Goal: Check status: Check status

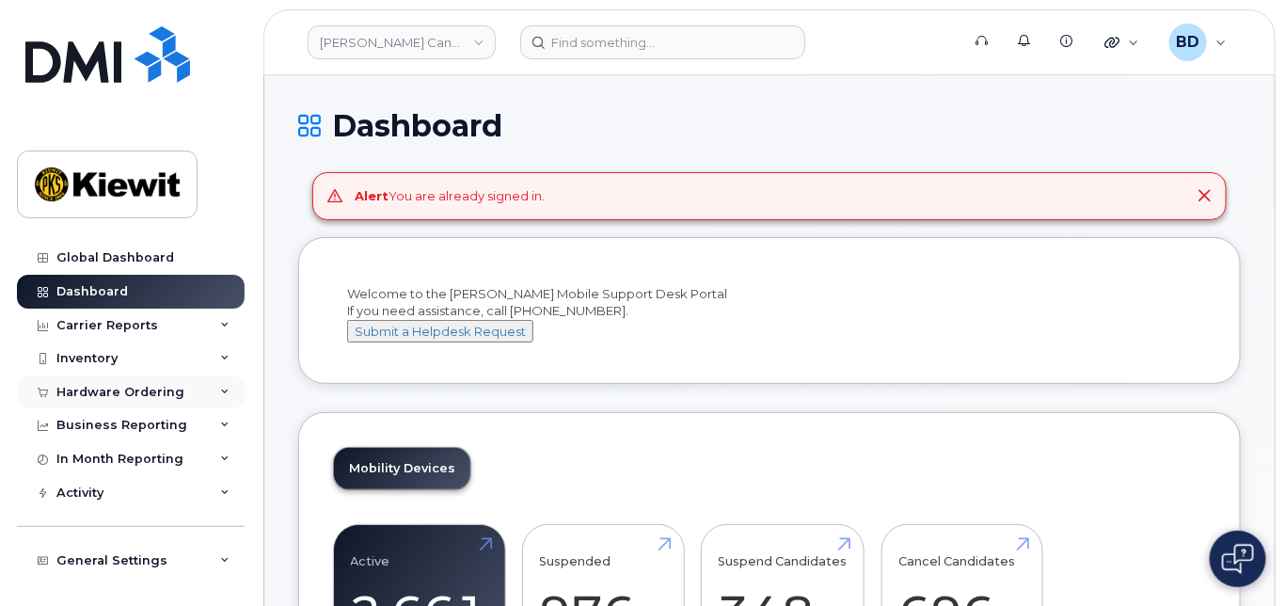
click at [220, 388] on icon at bounding box center [224, 392] width 9 height 9
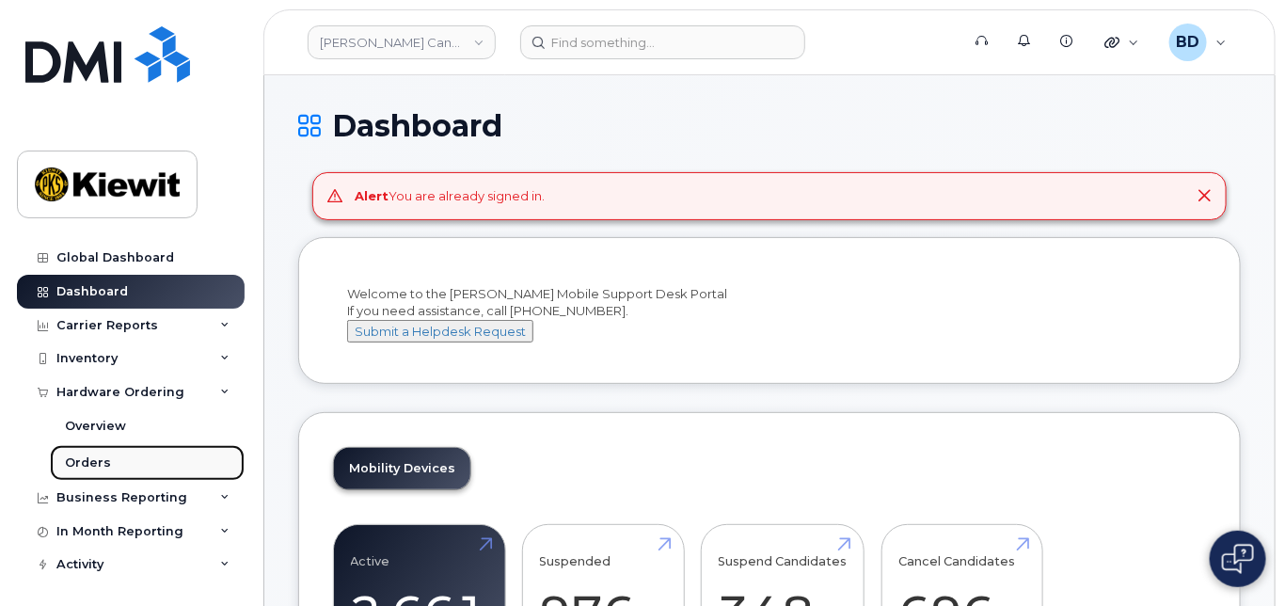
click at [176, 467] on link "Orders" at bounding box center [147, 463] width 195 height 36
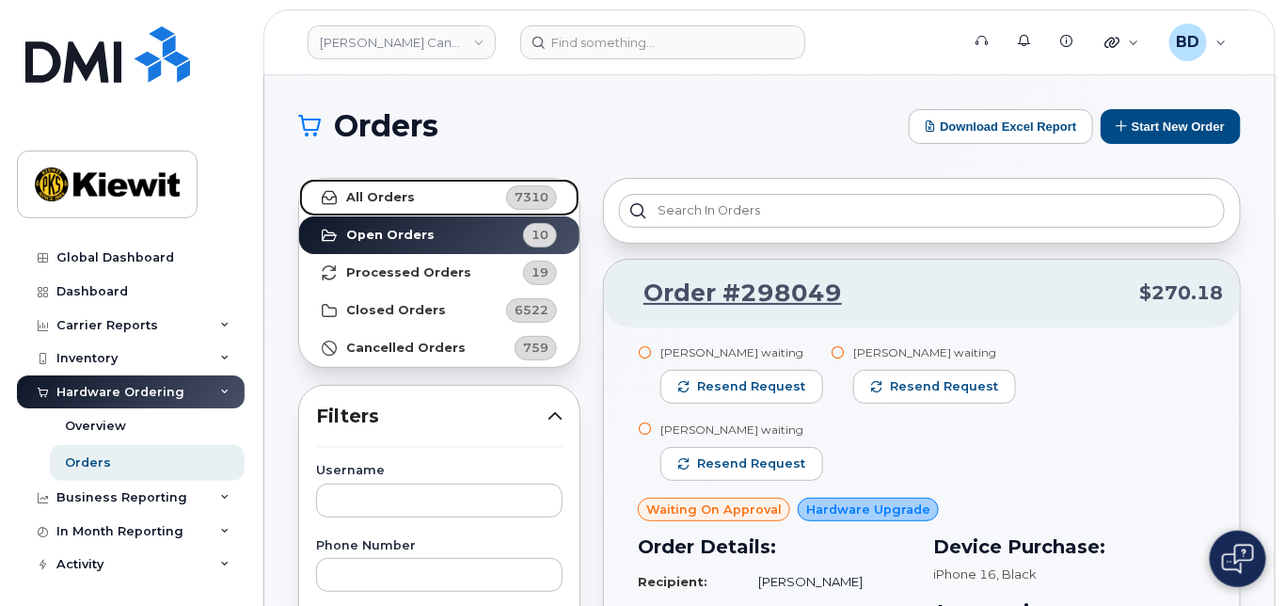
click at [382, 197] on strong "All Orders" at bounding box center [380, 197] width 69 height 15
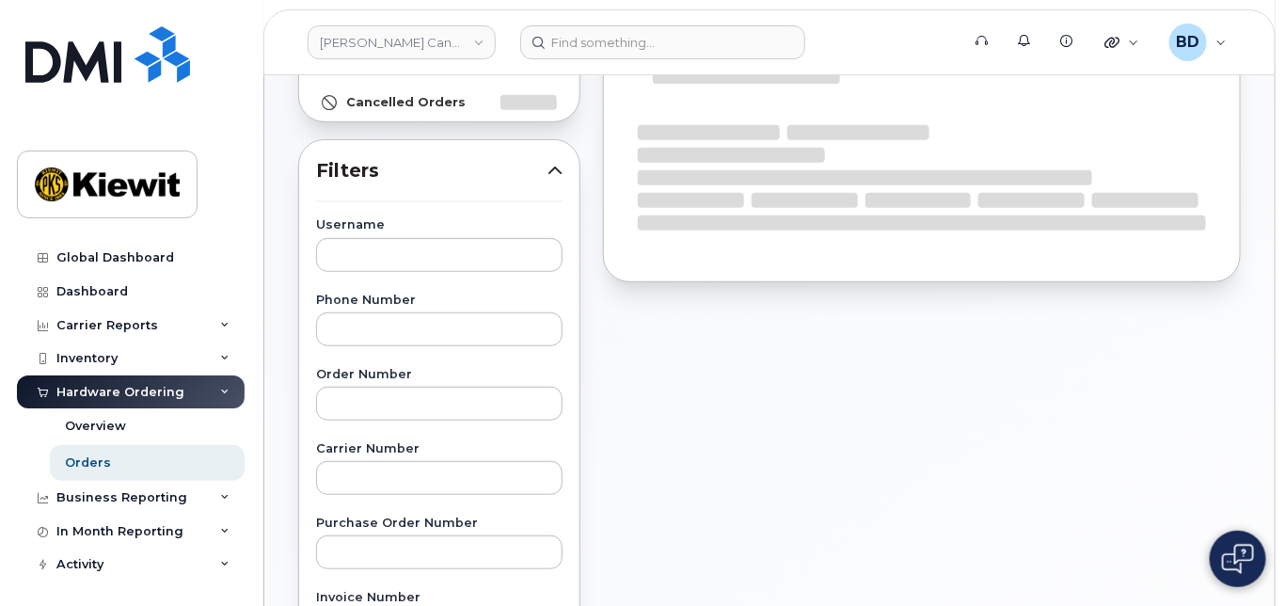
scroll to position [250, 0]
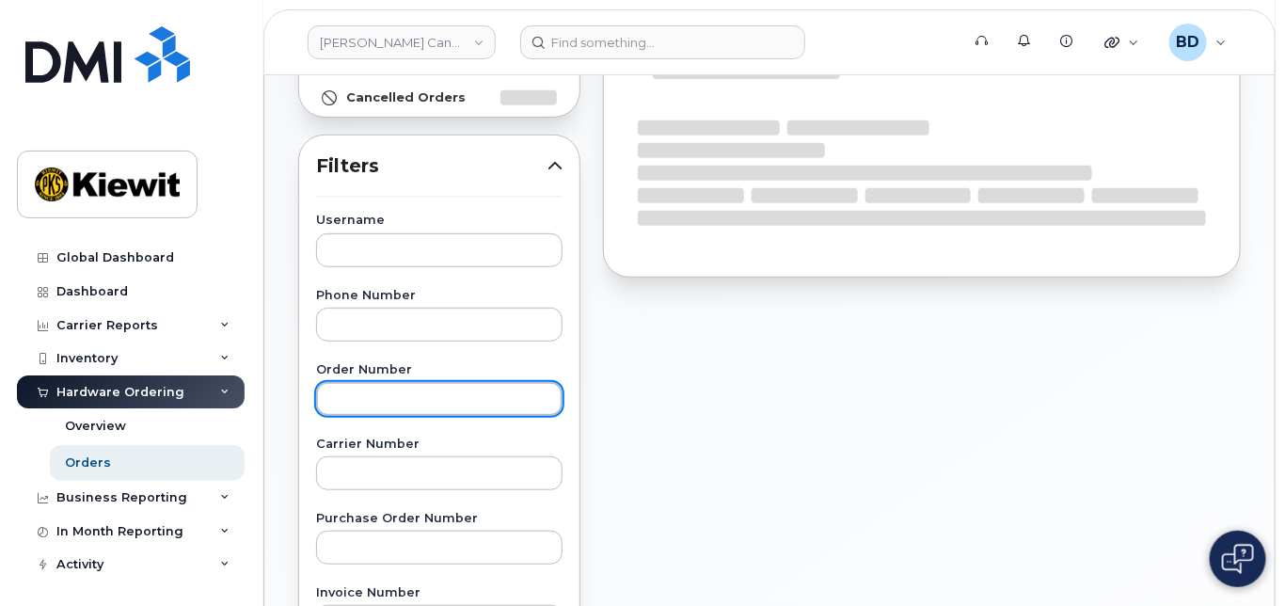
click at [361, 397] on input "text" at bounding box center [439, 399] width 246 height 34
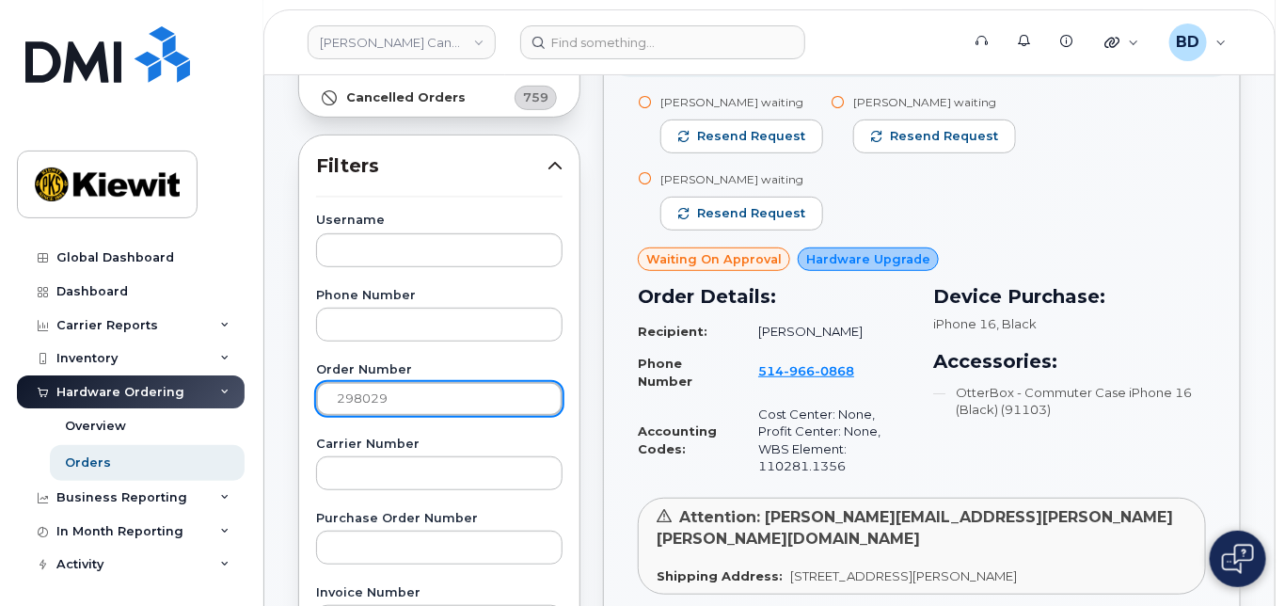
type input "298029"
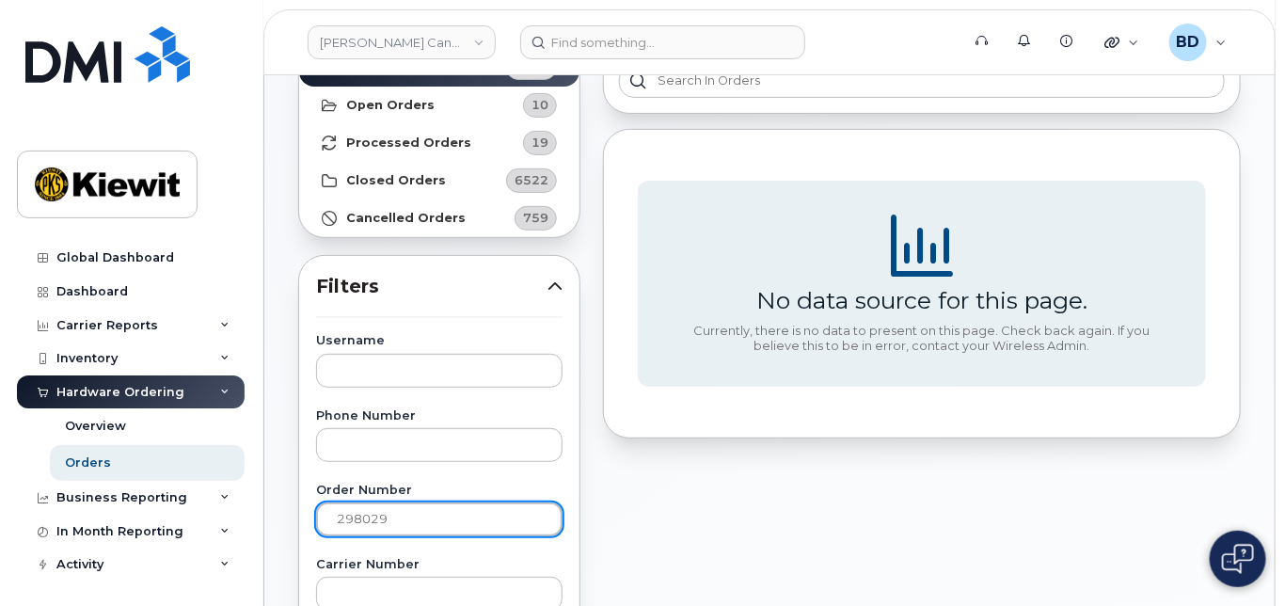
scroll to position [0, 0]
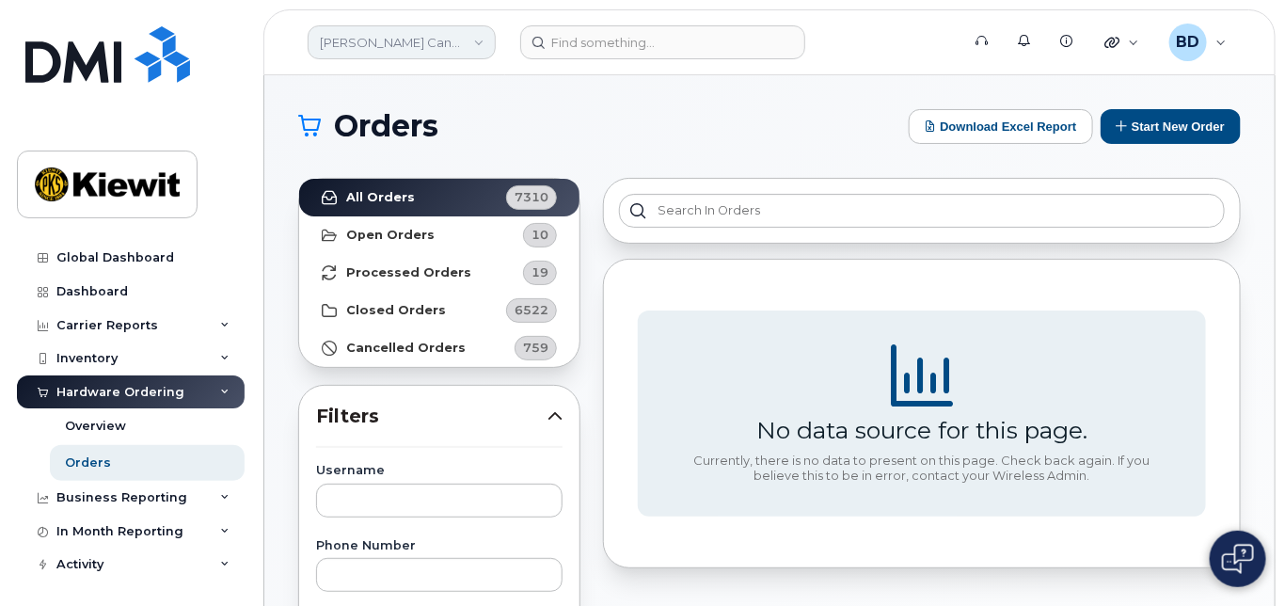
click at [482, 39] on link "[PERSON_NAME] Canada Inc" at bounding box center [402, 42] width 188 height 34
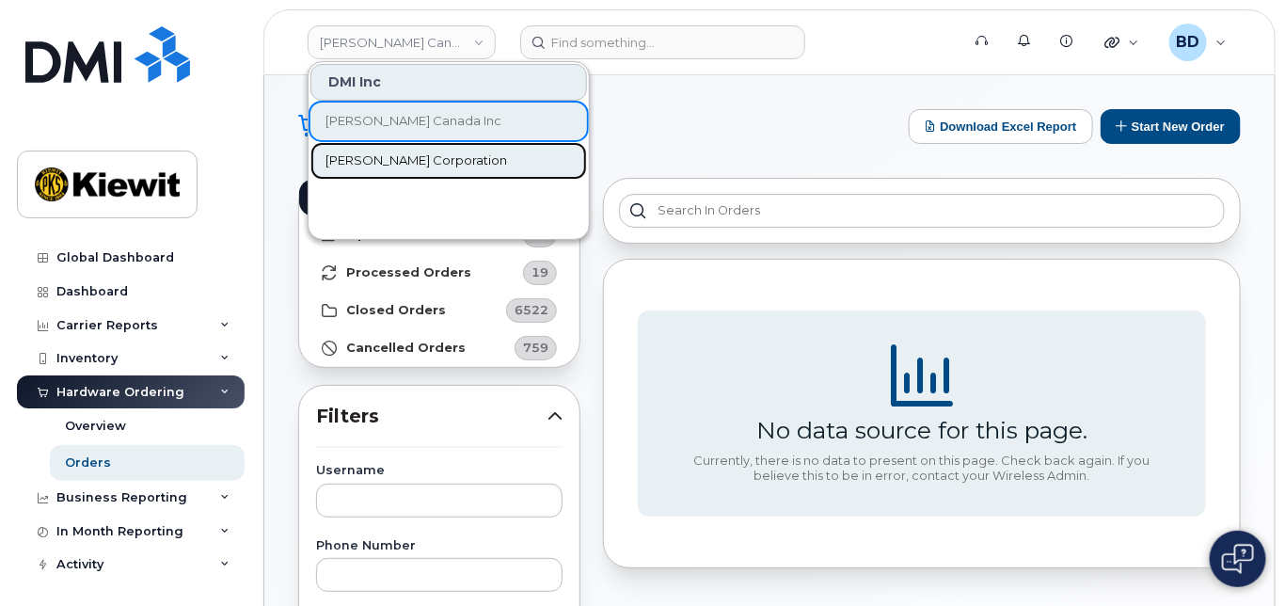
click at [389, 158] on span "[PERSON_NAME] Corporation" at bounding box center [416, 160] width 182 height 19
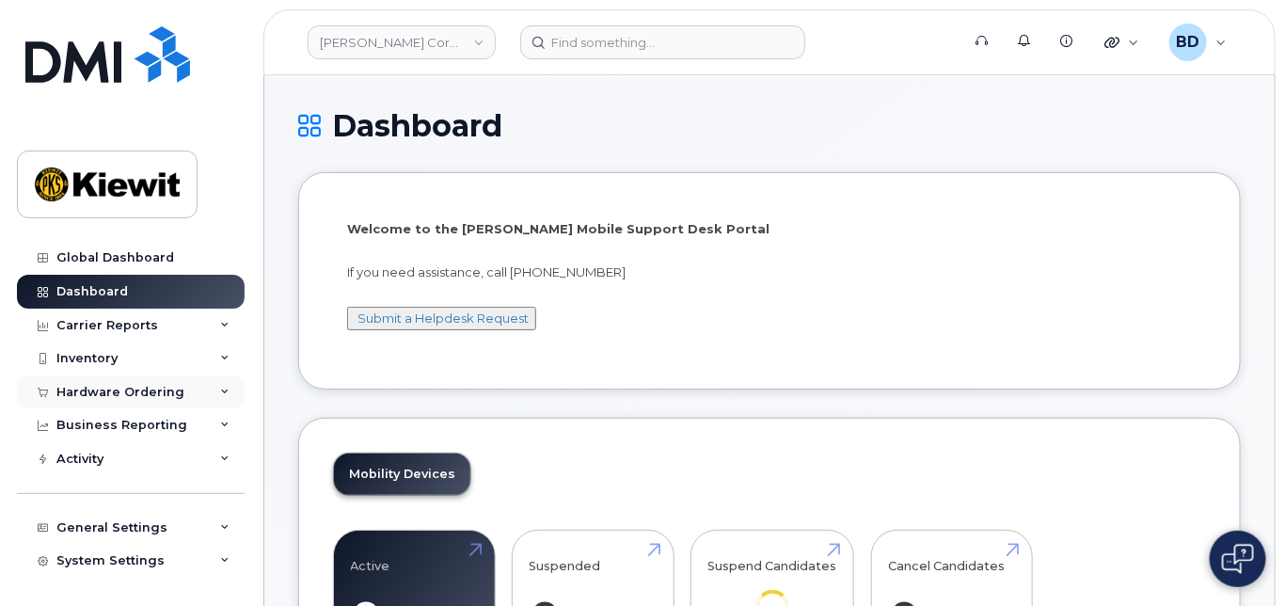
click at [220, 391] on icon at bounding box center [224, 392] width 9 height 9
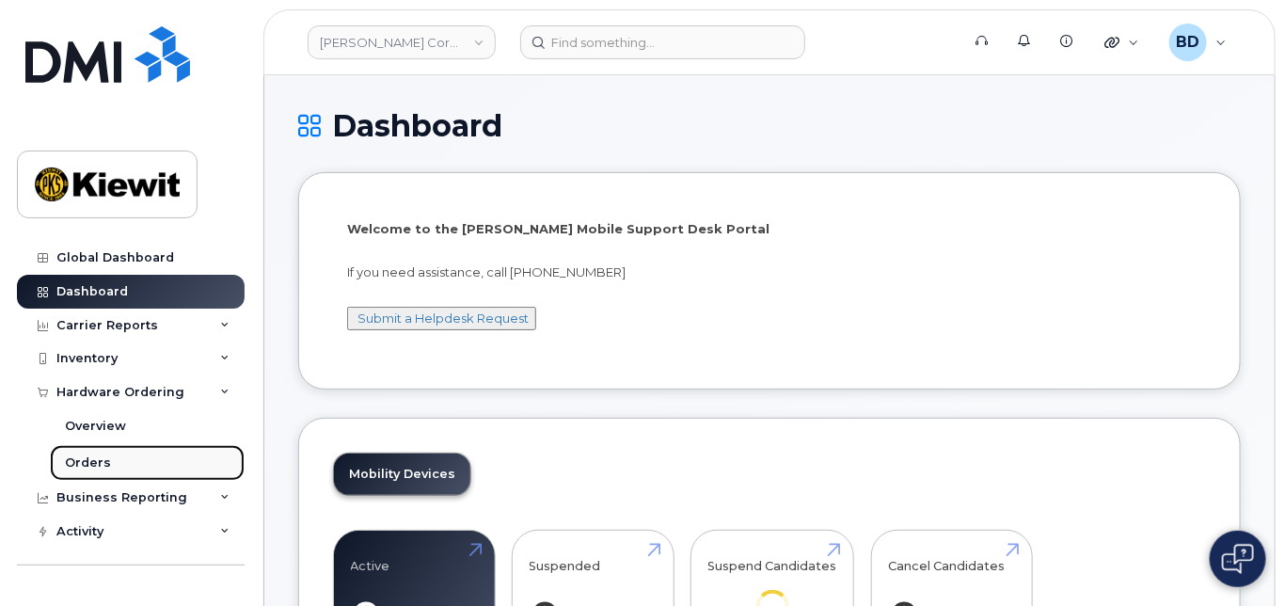
click at [118, 464] on link "Orders" at bounding box center [147, 463] width 195 height 36
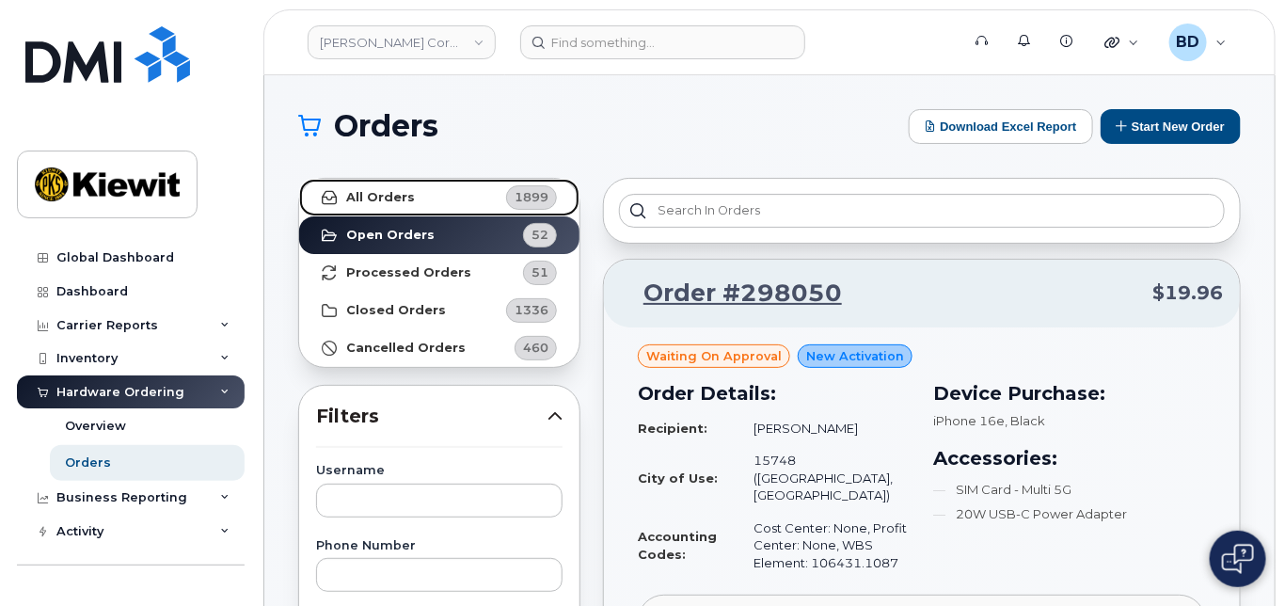
click at [426, 198] on link "All Orders 1899" at bounding box center [439, 198] width 280 height 38
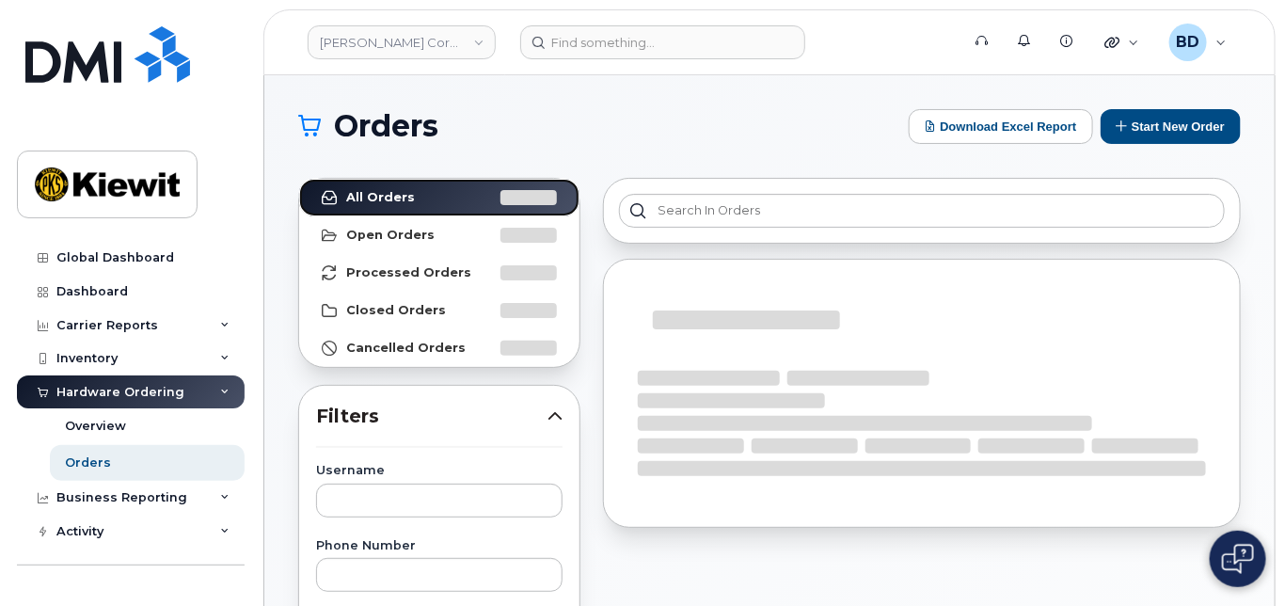
scroll to position [250, 0]
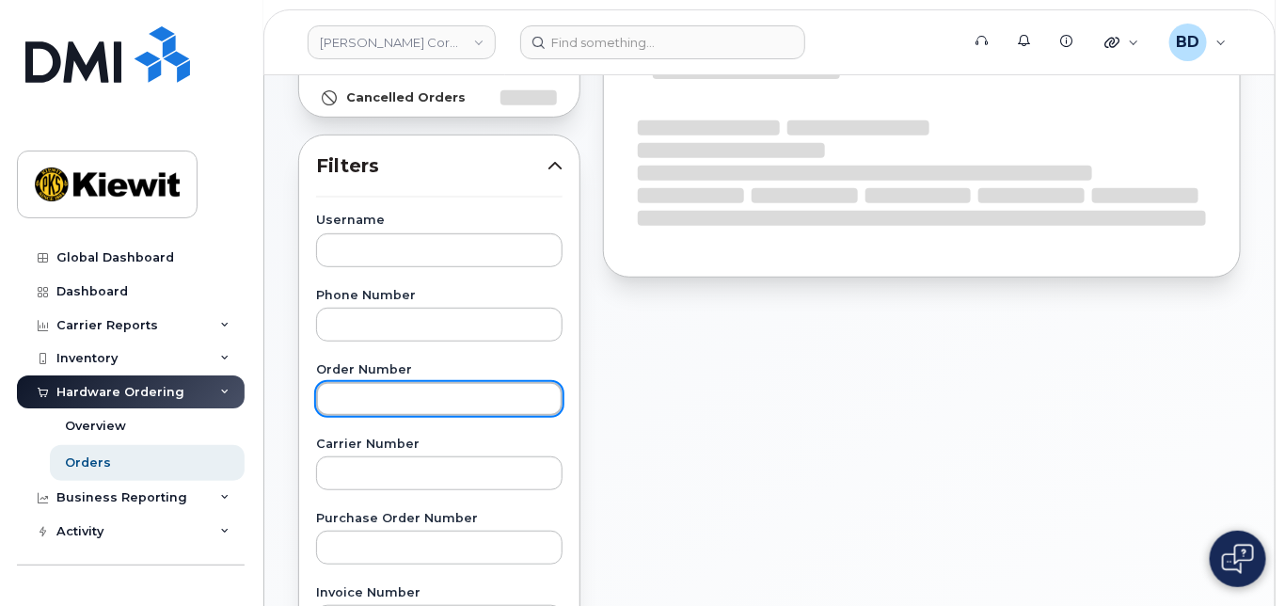
click at [365, 403] on input "text" at bounding box center [439, 399] width 246 height 34
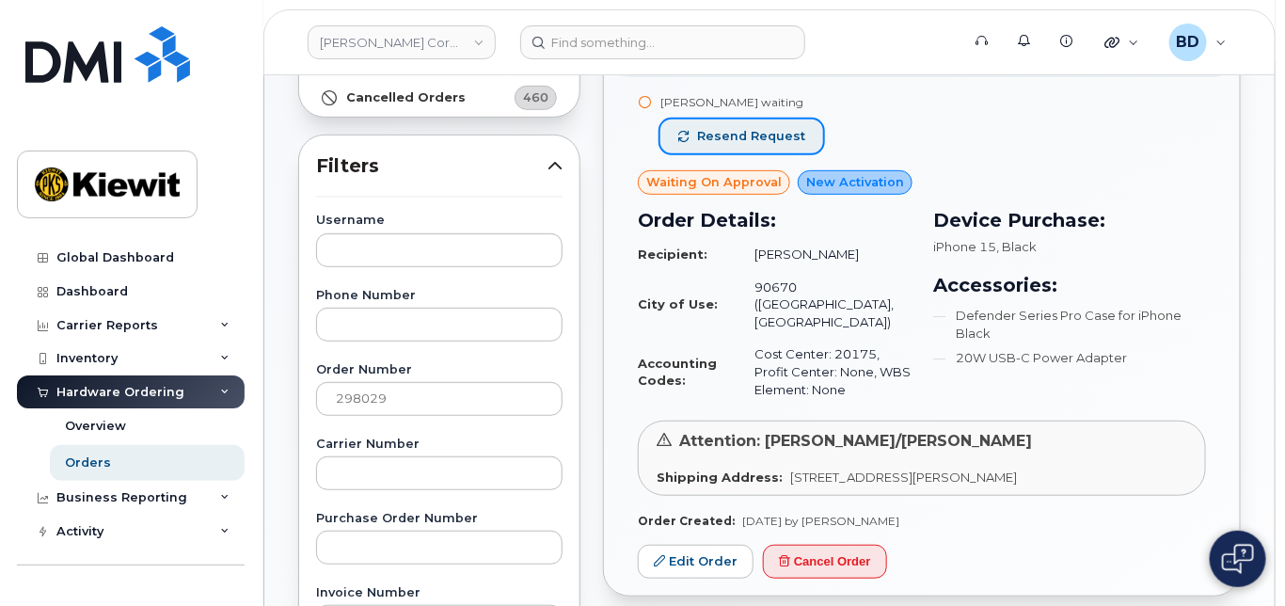
click at [738, 129] on span "Resend request" at bounding box center [751, 136] width 108 height 17
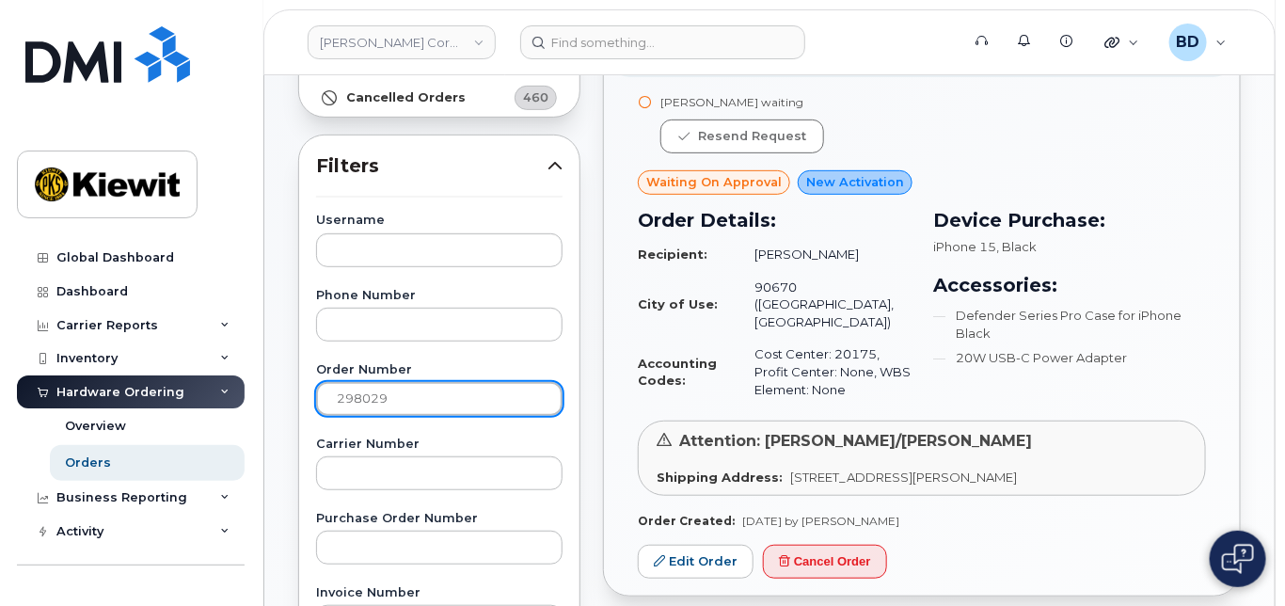
drag, startPoint x: 406, startPoint y: 401, endPoint x: 239, endPoint y: 396, distance: 167.5
click at [264, 396] on div "Kiewit Corporation Support Alerts Knowledge Base Quicklinks Suspend / Cancel De…" at bounding box center [769, 542] width 1010 height 1435
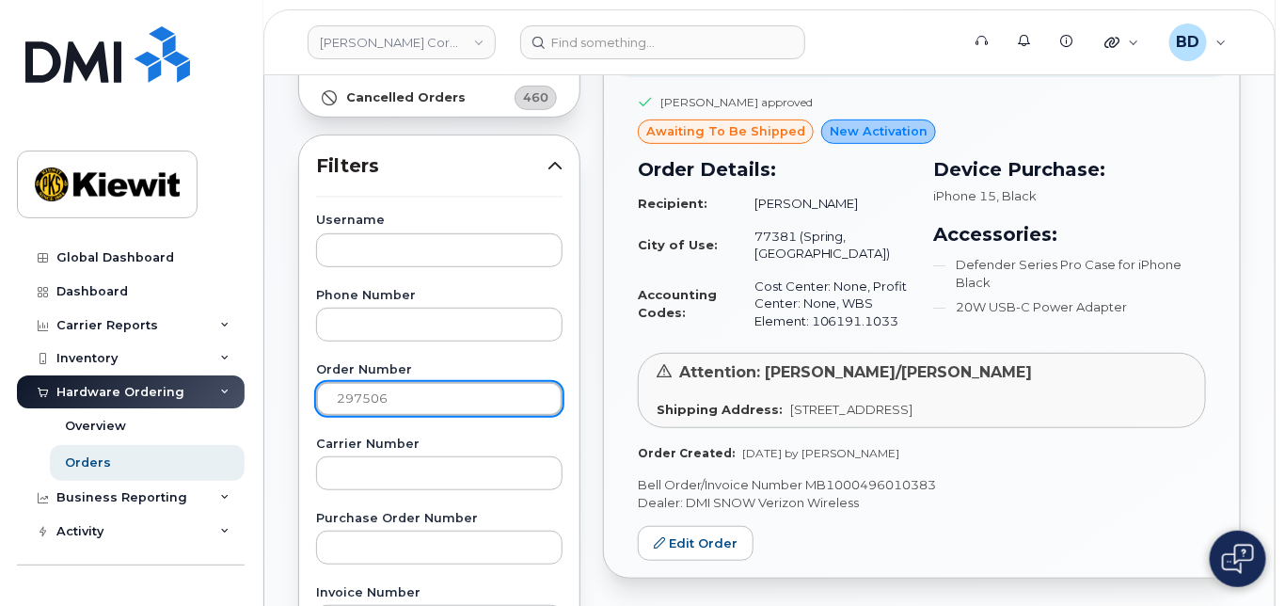
click at [413, 399] on input "297506" at bounding box center [439, 399] width 246 height 34
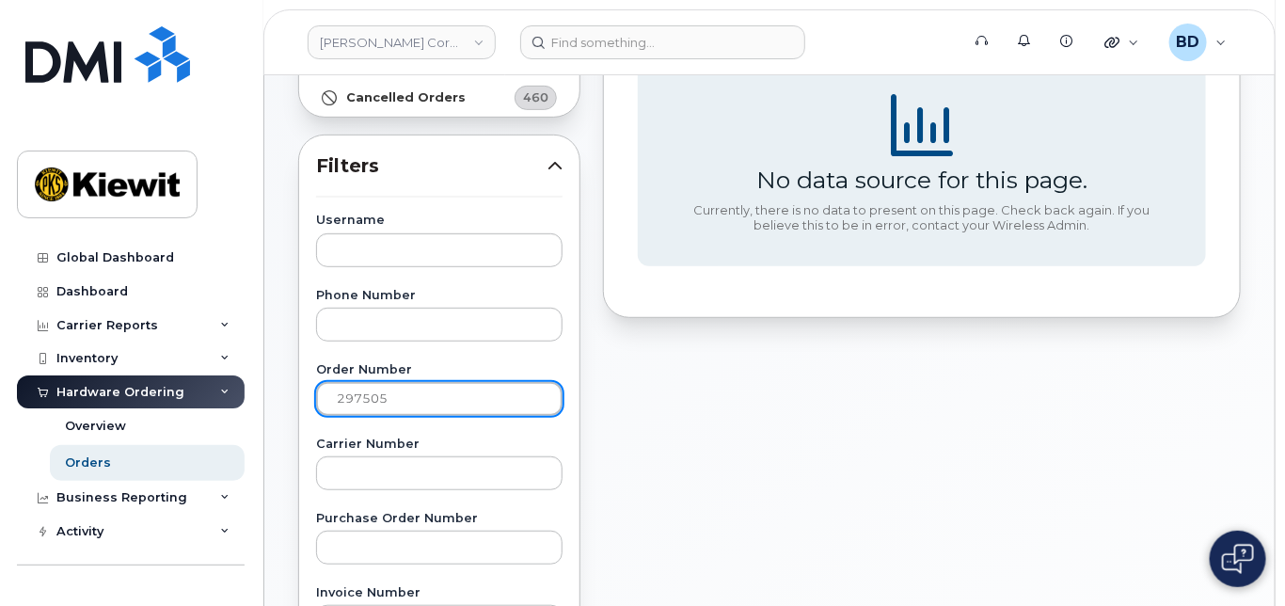
drag, startPoint x: 360, startPoint y: 396, endPoint x: 583, endPoint y: 372, distance: 224.2
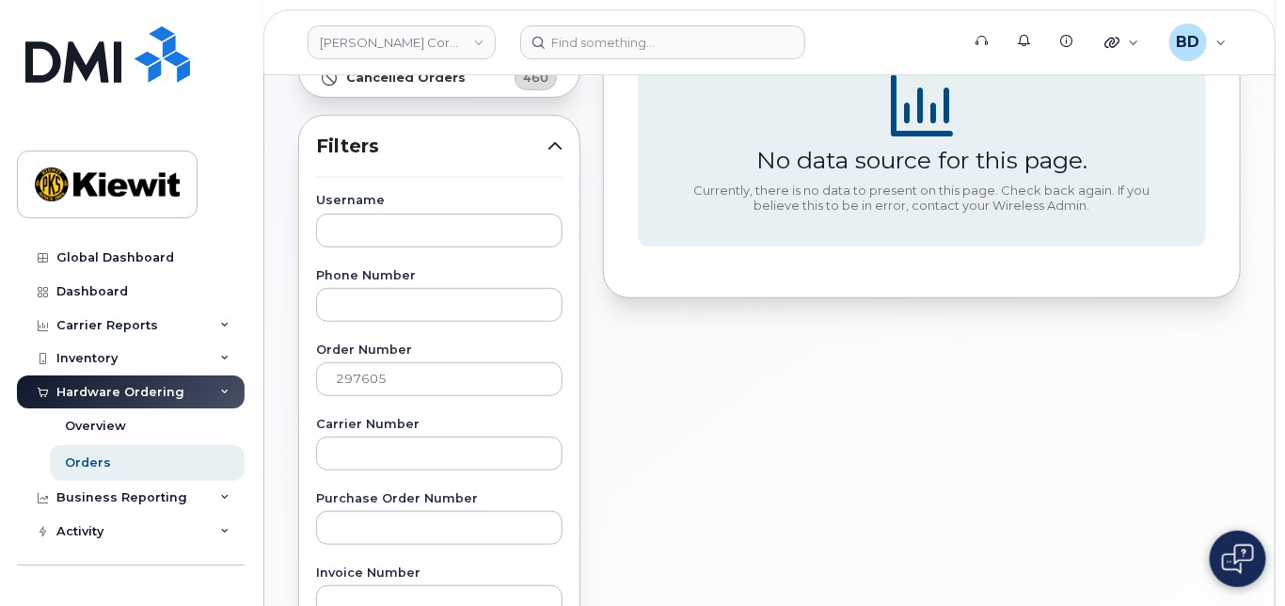
scroll to position [376, 0]
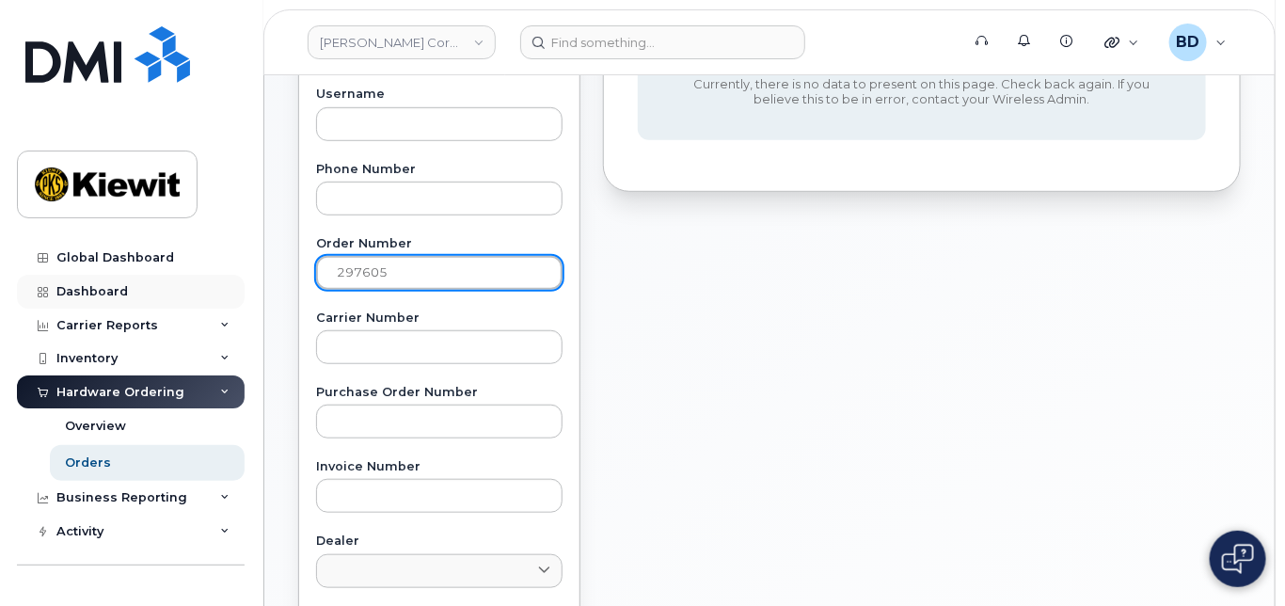
drag, startPoint x: 402, startPoint y: 277, endPoint x: 205, endPoint y: 276, distance: 196.6
click at [264, 277] on div "Kiewit Corporation Support Alerts Knowledge Base Quicklinks Suspend / Cancel De…" at bounding box center [769, 416] width 1010 height 1435
type input "297798"
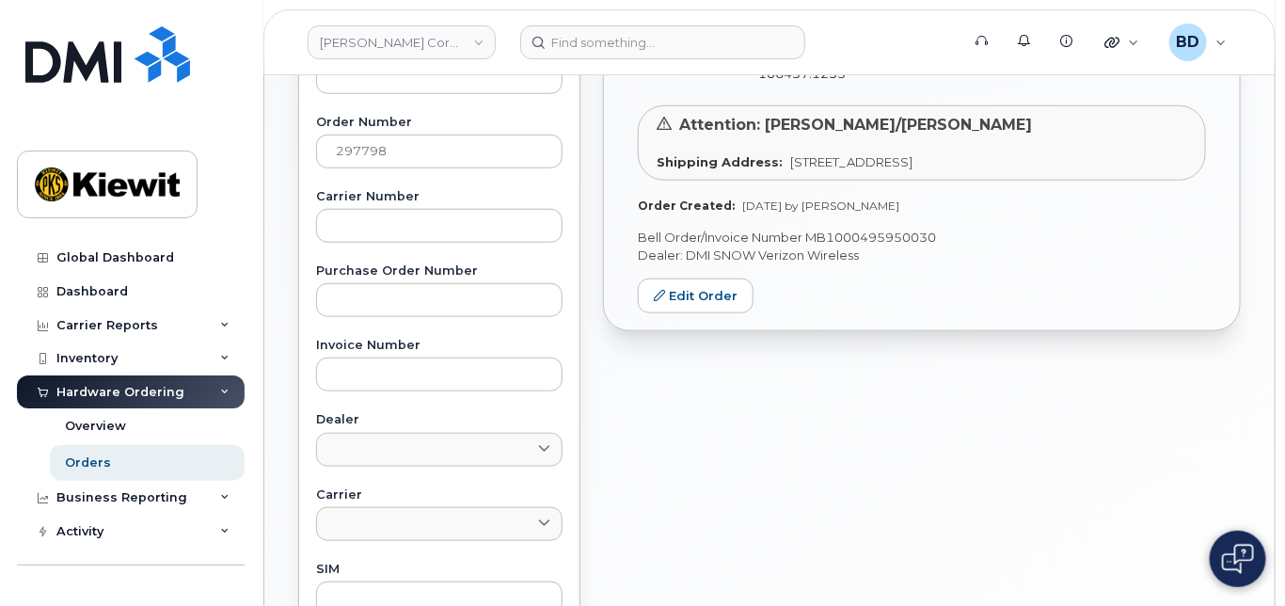
scroll to position [626, 0]
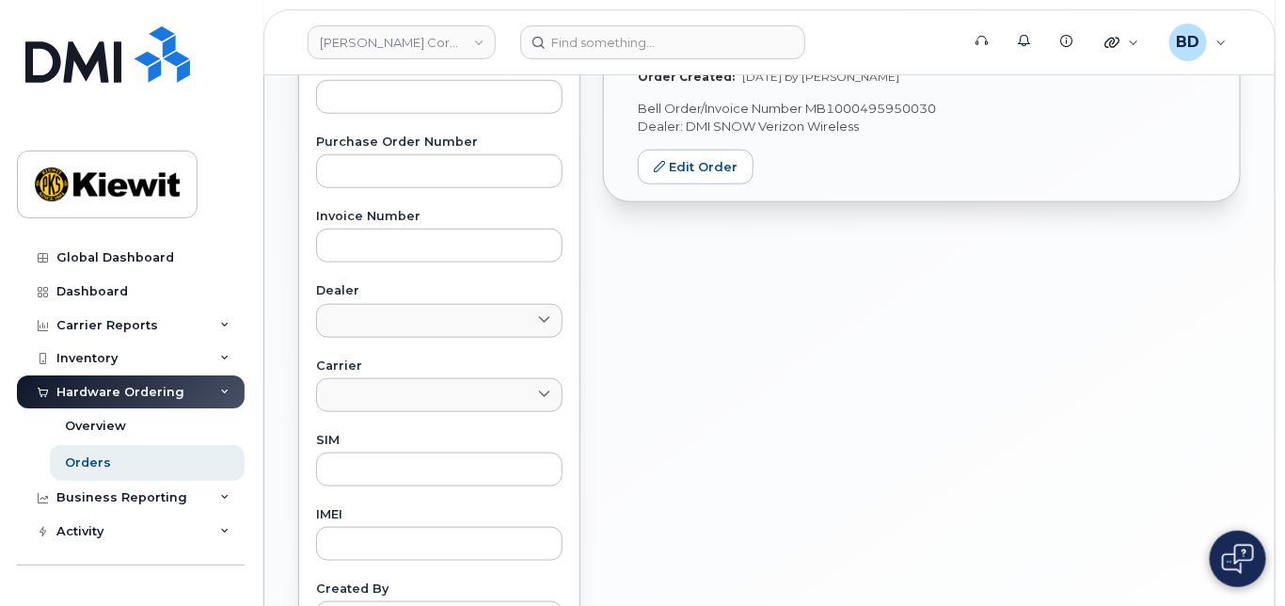
drag, startPoint x: 875, startPoint y: 604, endPoint x: 944, endPoint y: 435, distance: 183.1
click at [877, 605] on html "Kiewit Corporation Support Alerts Knowledge Base Quicklinks Suspend / Cancel De…" at bounding box center [642, 159] width 1285 height 1571
